Goal: Find specific page/section: Find specific page/section

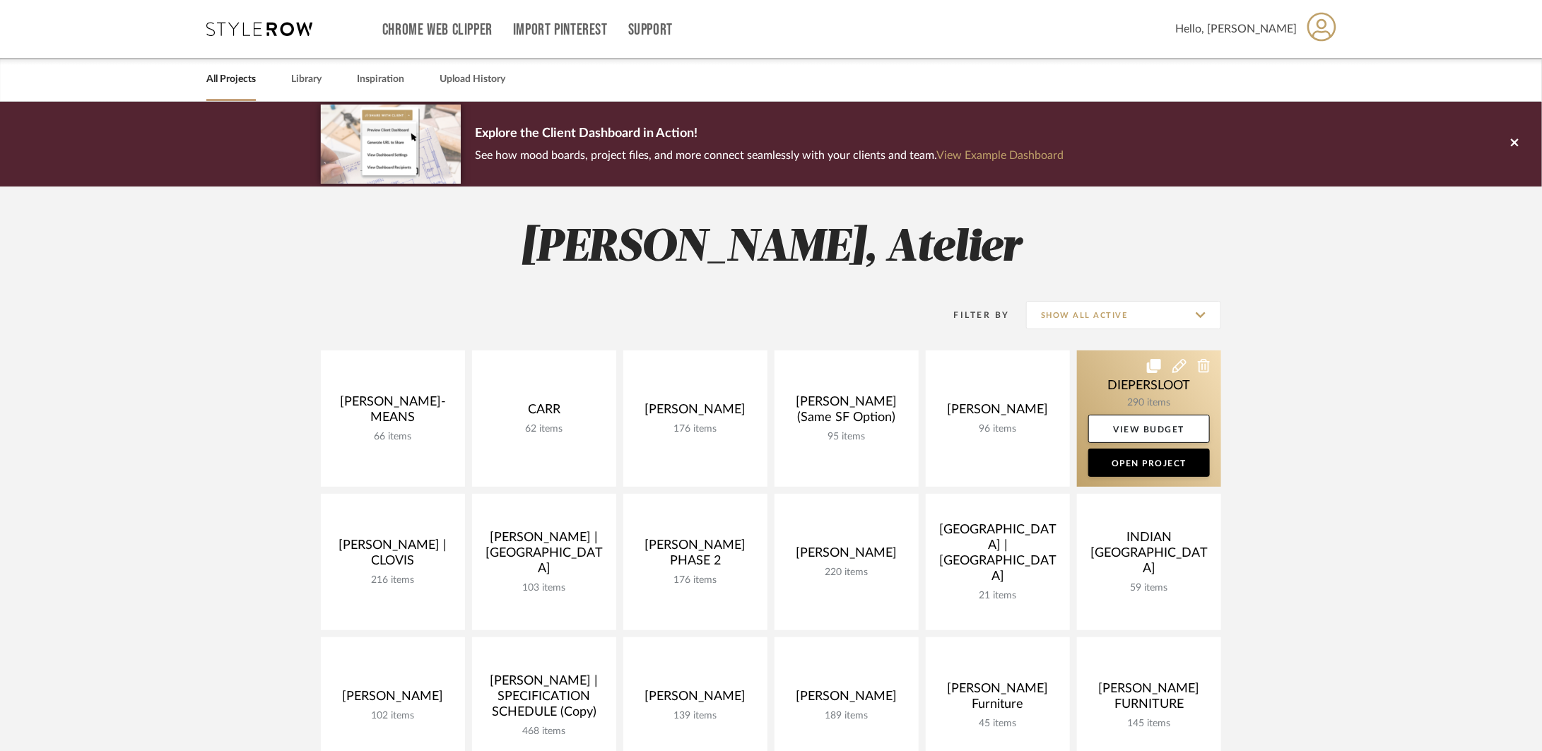
click at [1125, 396] on link at bounding box center [1149, 419] width 144 height 136
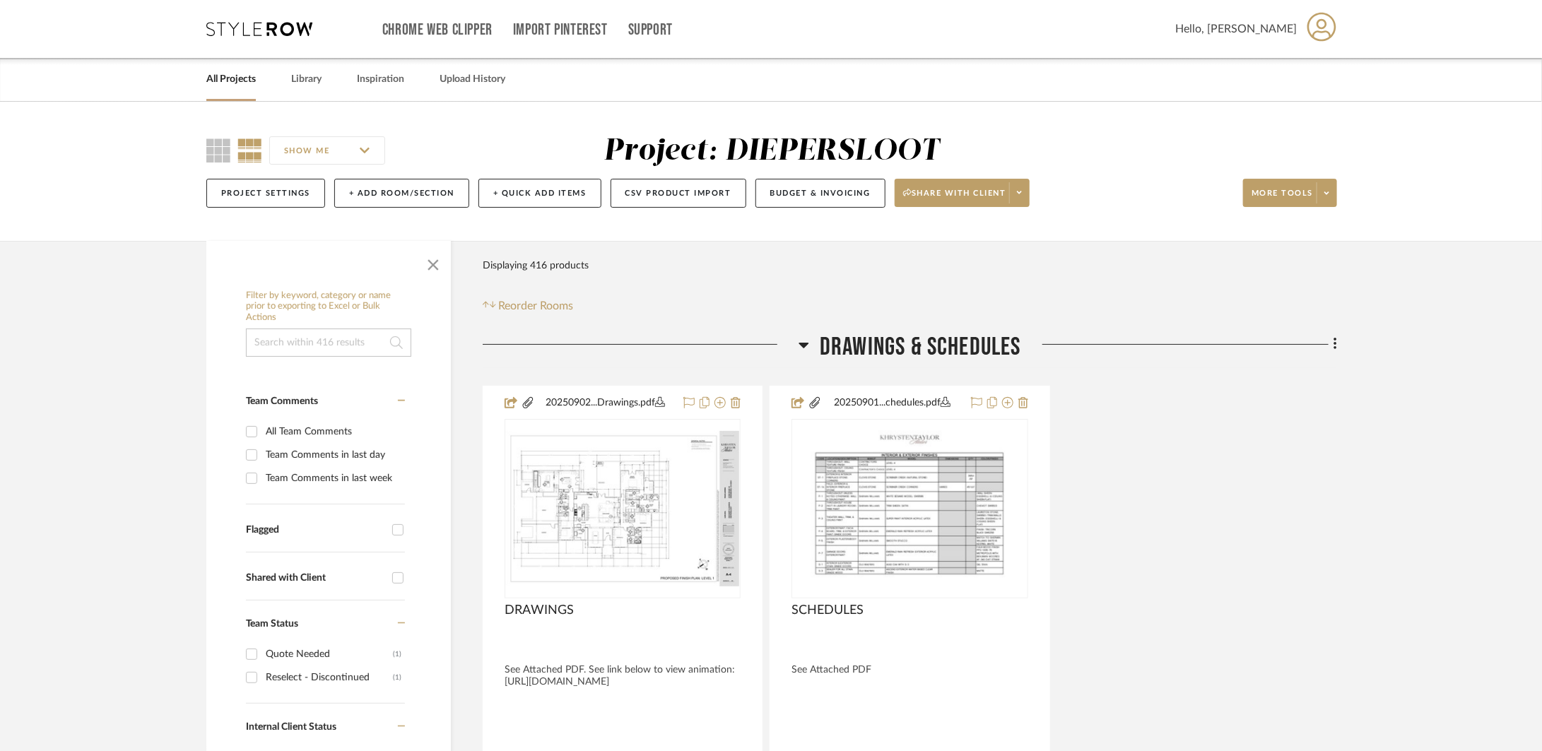
click at [946, 343] on span "Drawings & Schedules" at bounding box center [920, 347] width 201 height 30
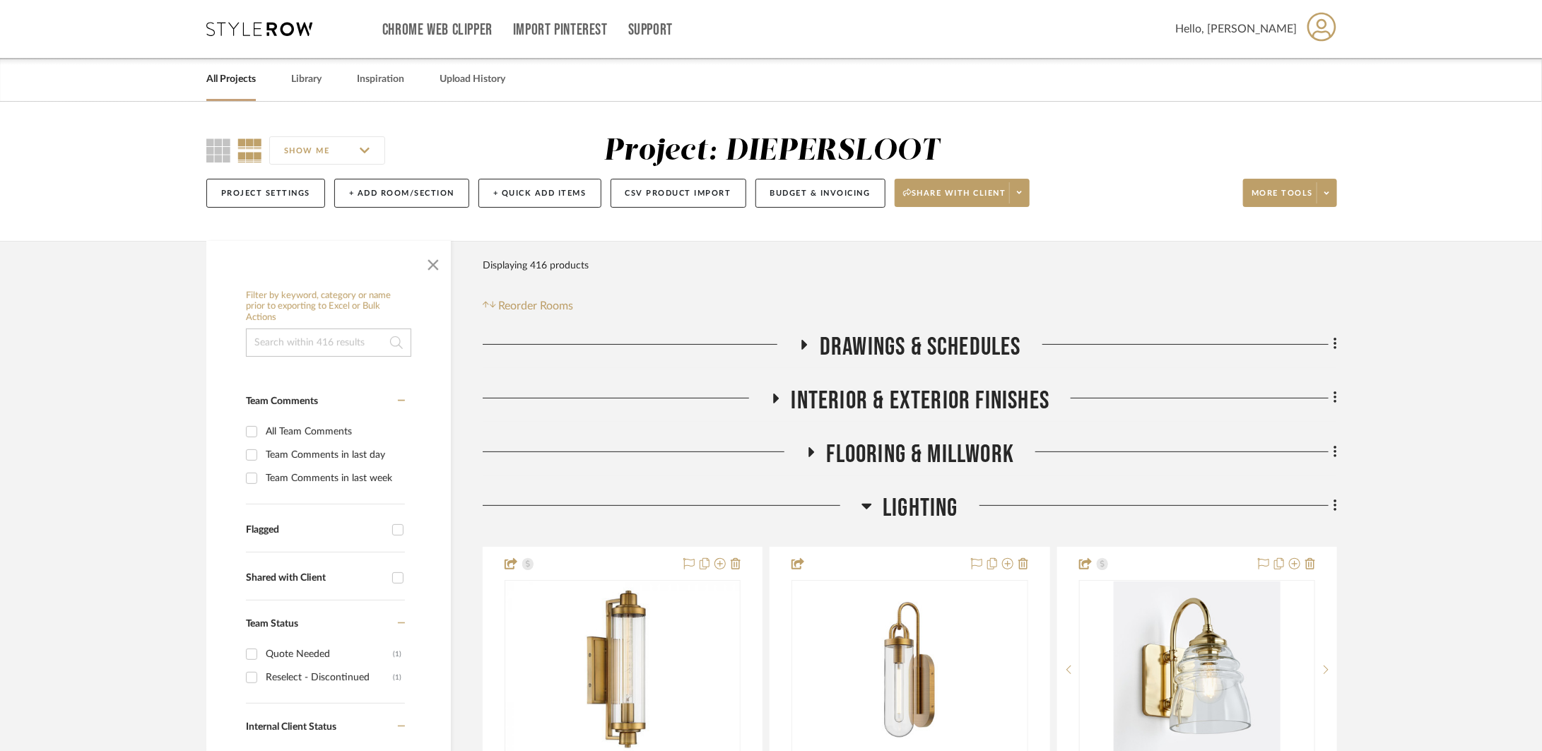
click at [919, 510] on span "LIGHTING" at bounding box center [921, 508] width 76 height 30
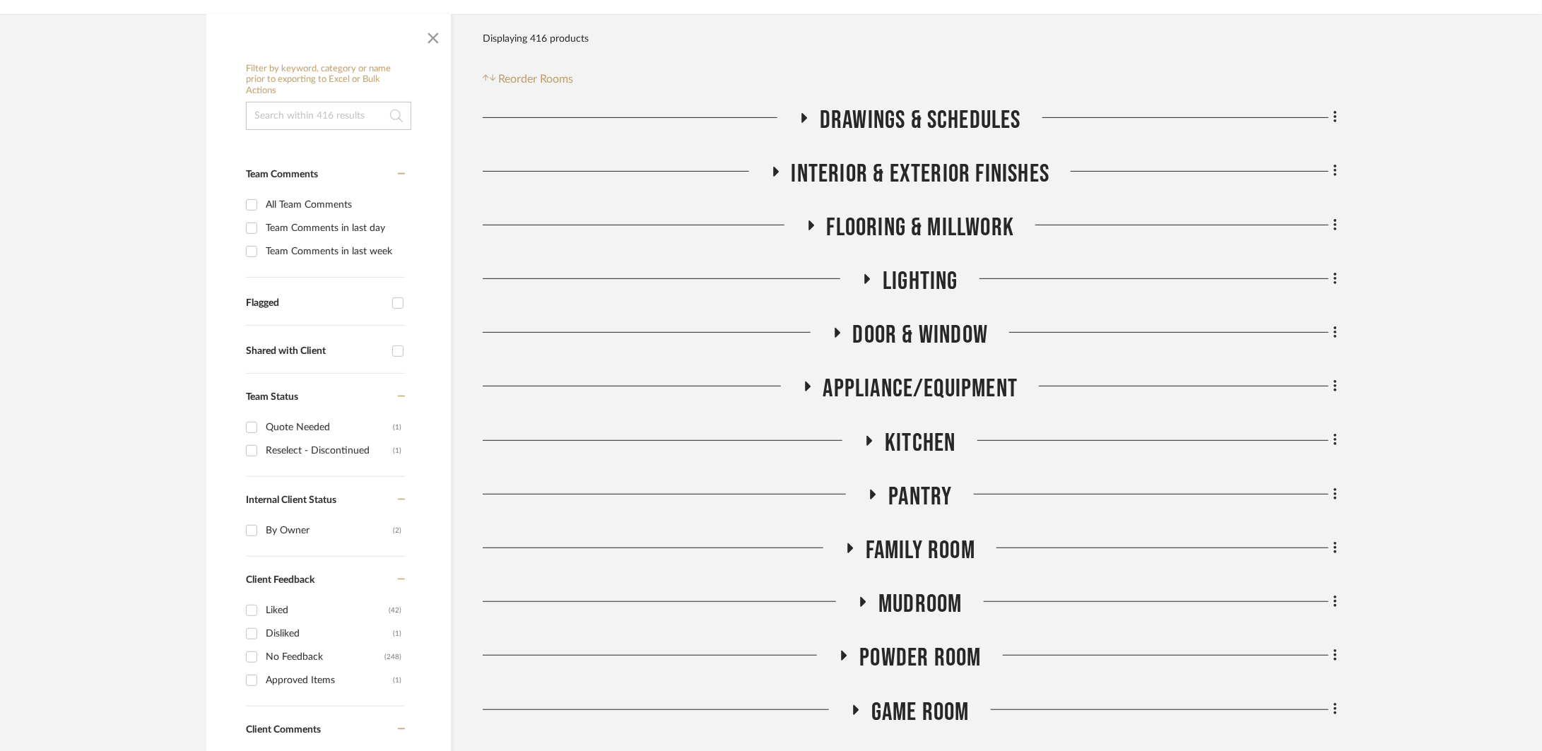
scroll to position [232, 0]
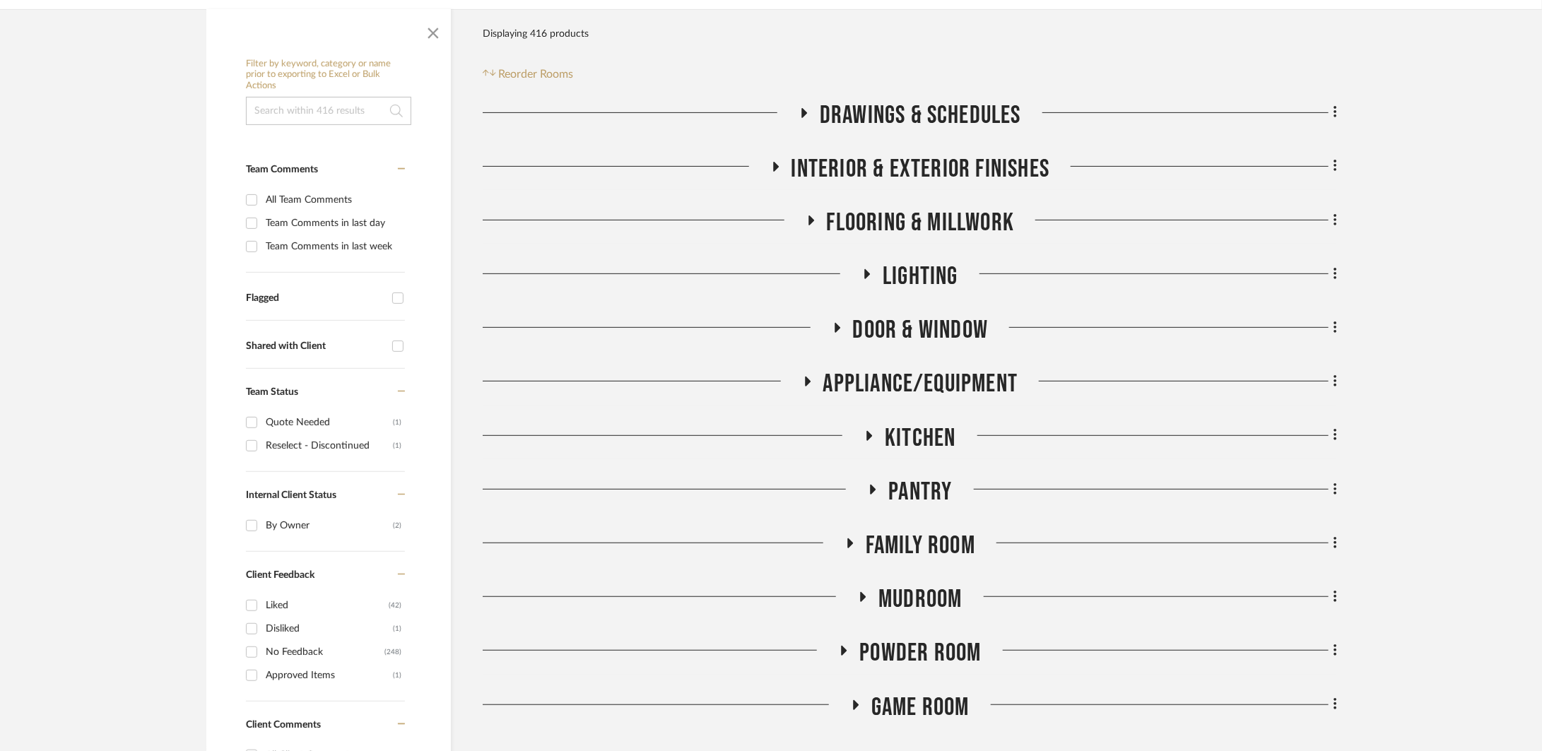
click at [921, 434] on span "Kitchen" at bounding box center [920, 438] width 71 height 30
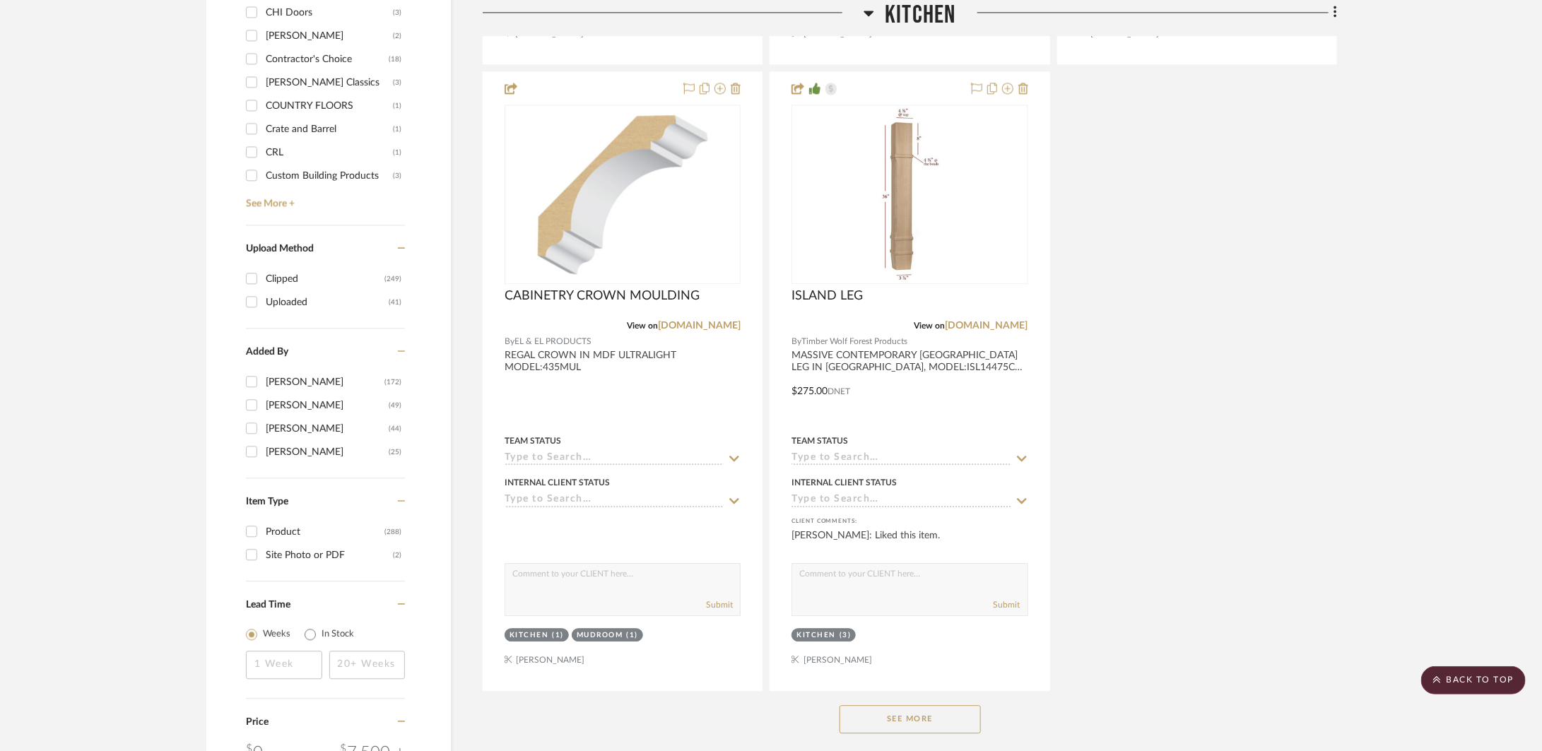
scroll to position [2072, 0]
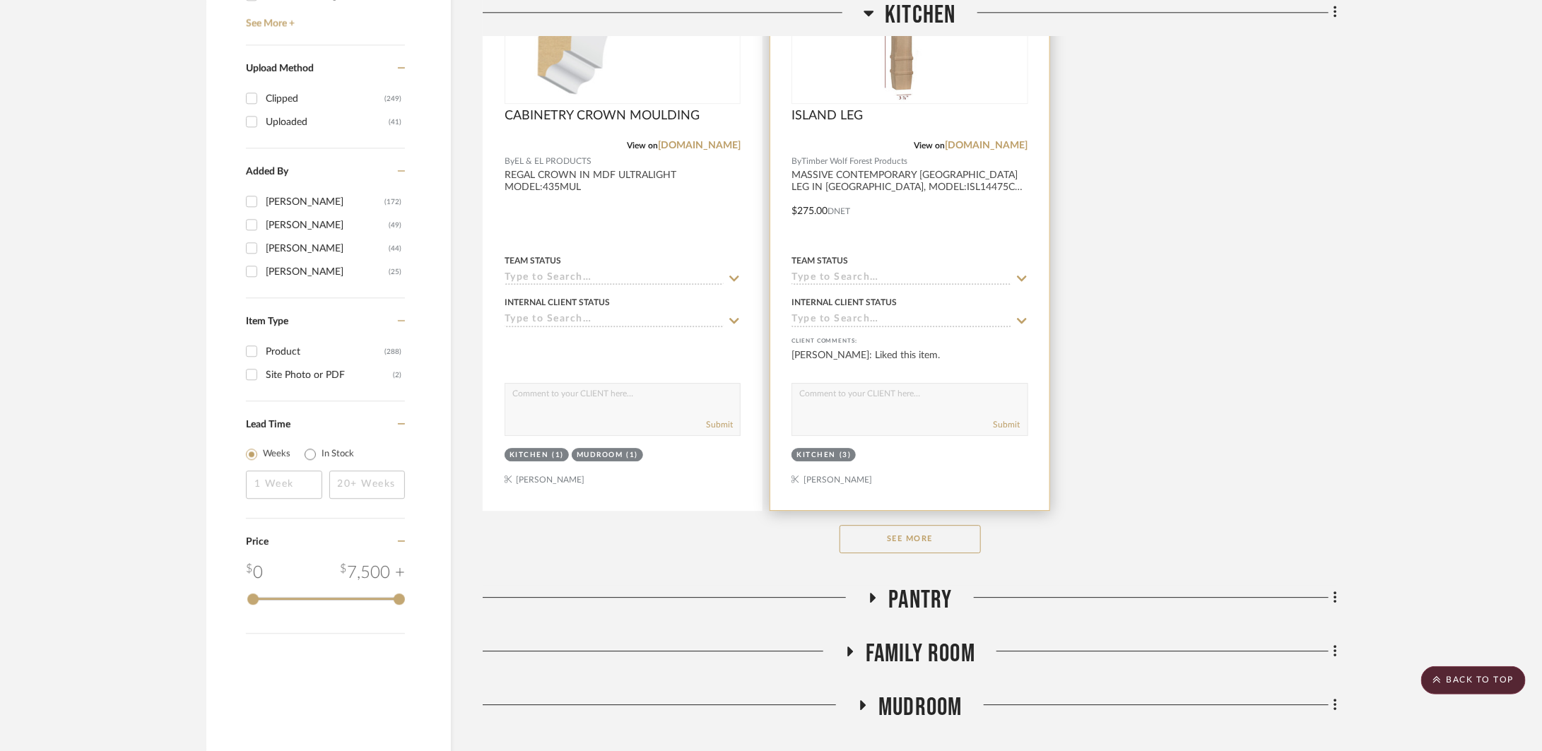
click at [972, 135] on div "ISLAND LEG" at bounding box center [910, 123] width 236 height 31
click at [970, 141] on link "timberwolfforest.com" at bounding box center [987, 146] width 83 height 10
